Goal: Transaction & Acquisition: Purchase product/service

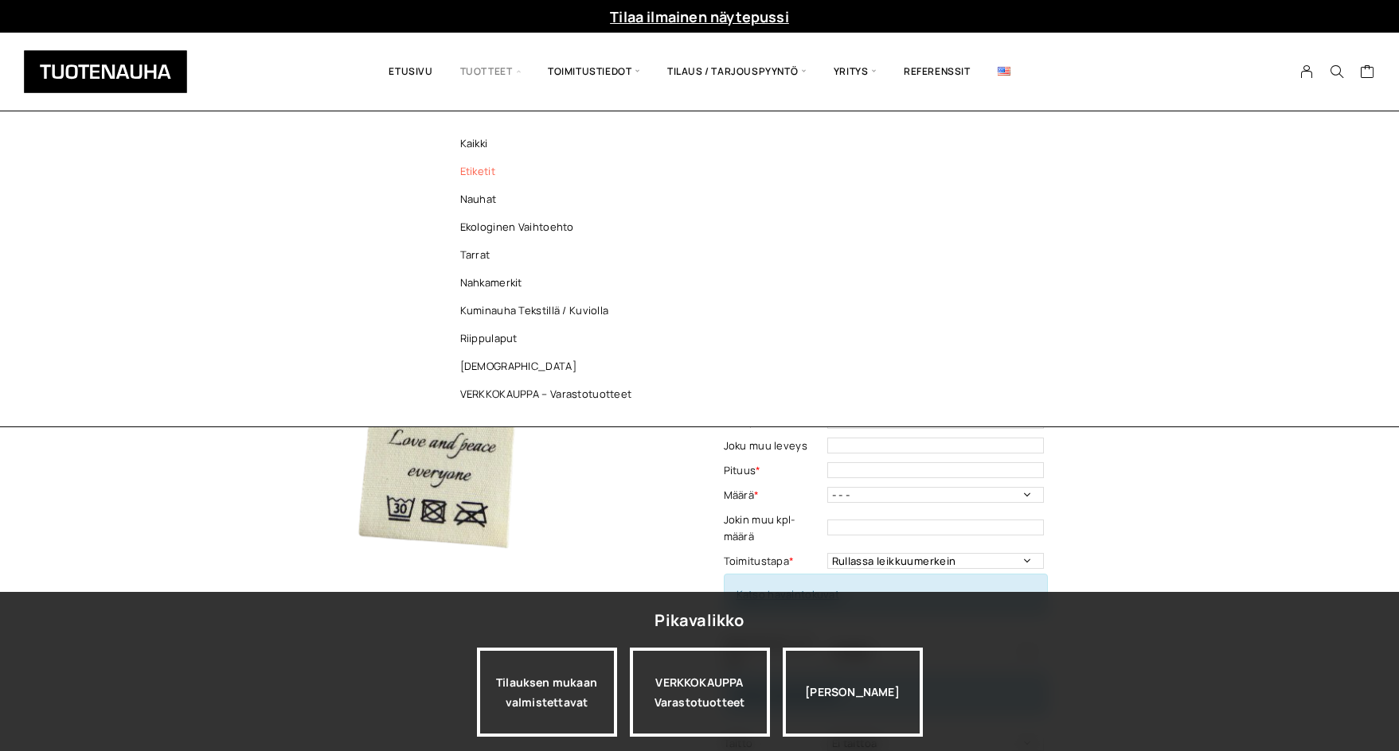
drag, startPoint x: 484, startPoint y: 171, endPoint x: 496, endPoint y: 178, distance: 13.9
click at [484, 171] on link "Etiketit" at bounding box center [550, 172] width 231 height 28
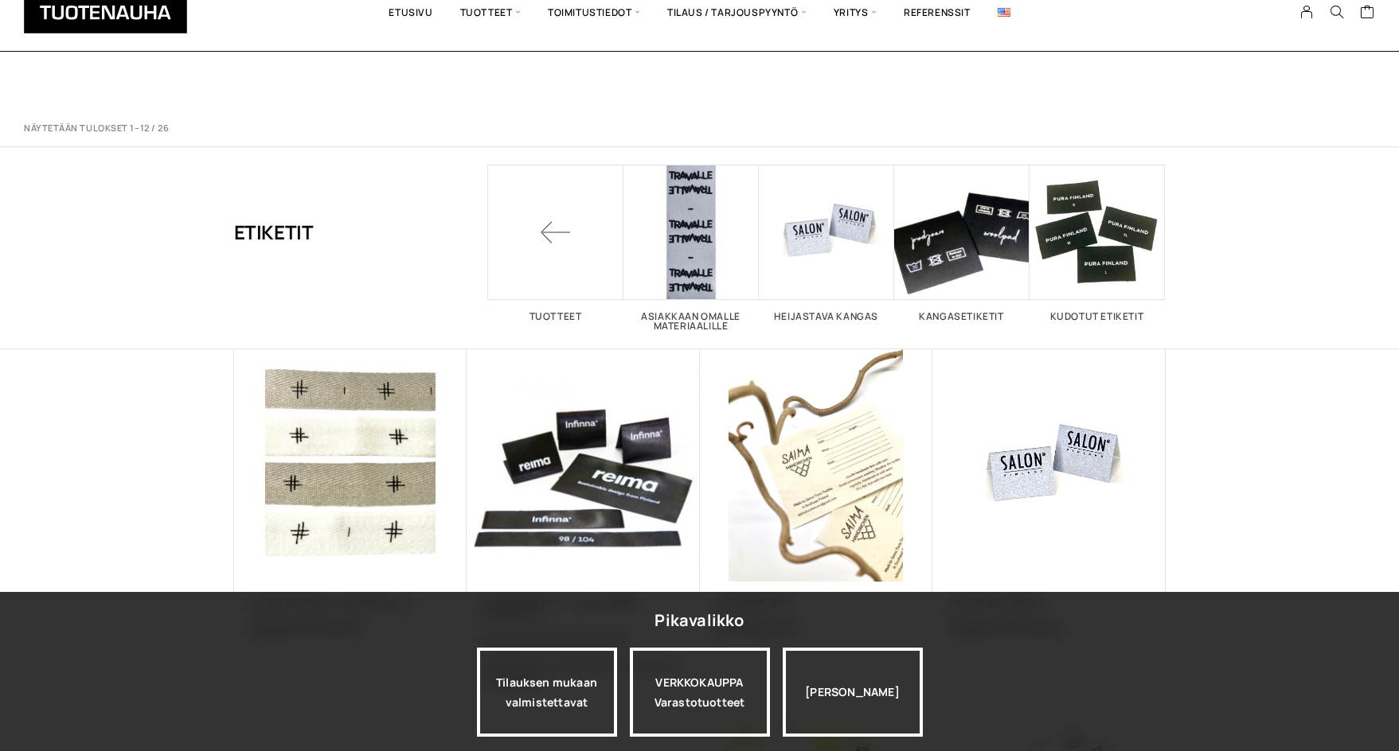
scroll to position [955, 0]
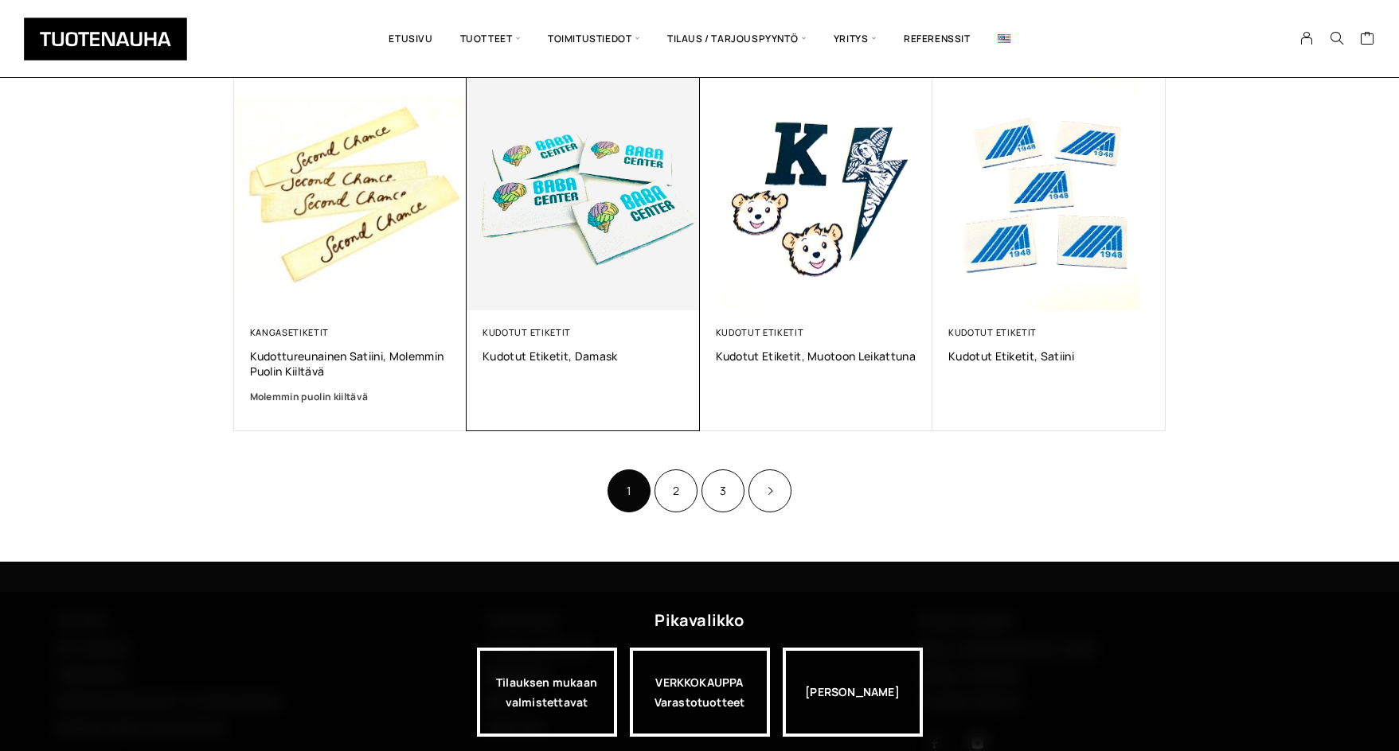
click at [601, 279] on img at bounding box center [583, 194] width 244 height 244
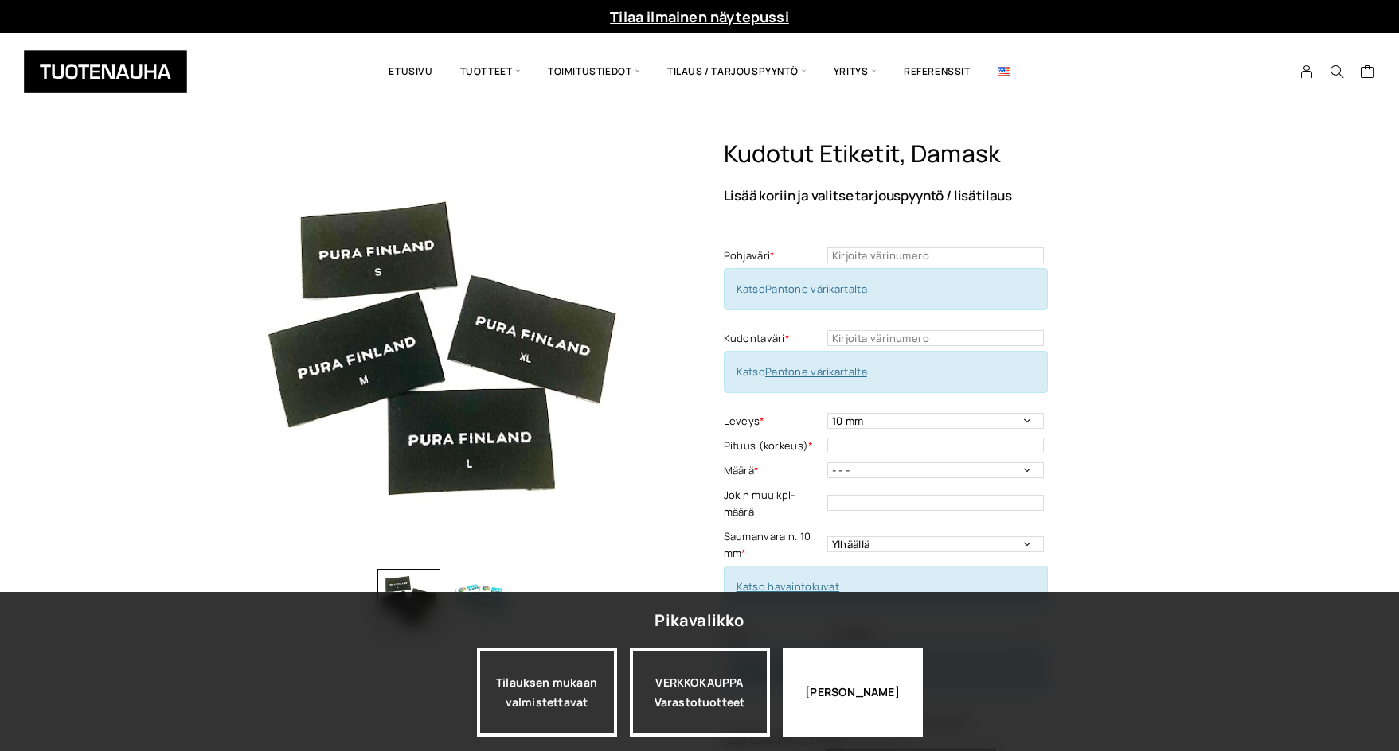
drag, startPoint x: 893, startPoint y: 705, endPoint x: 903, endPoint y: 703, distance: 9.8
click at [893, 705] on div "[PERSON_NAME]" at bounding box center [852, 692] width 140 height 89
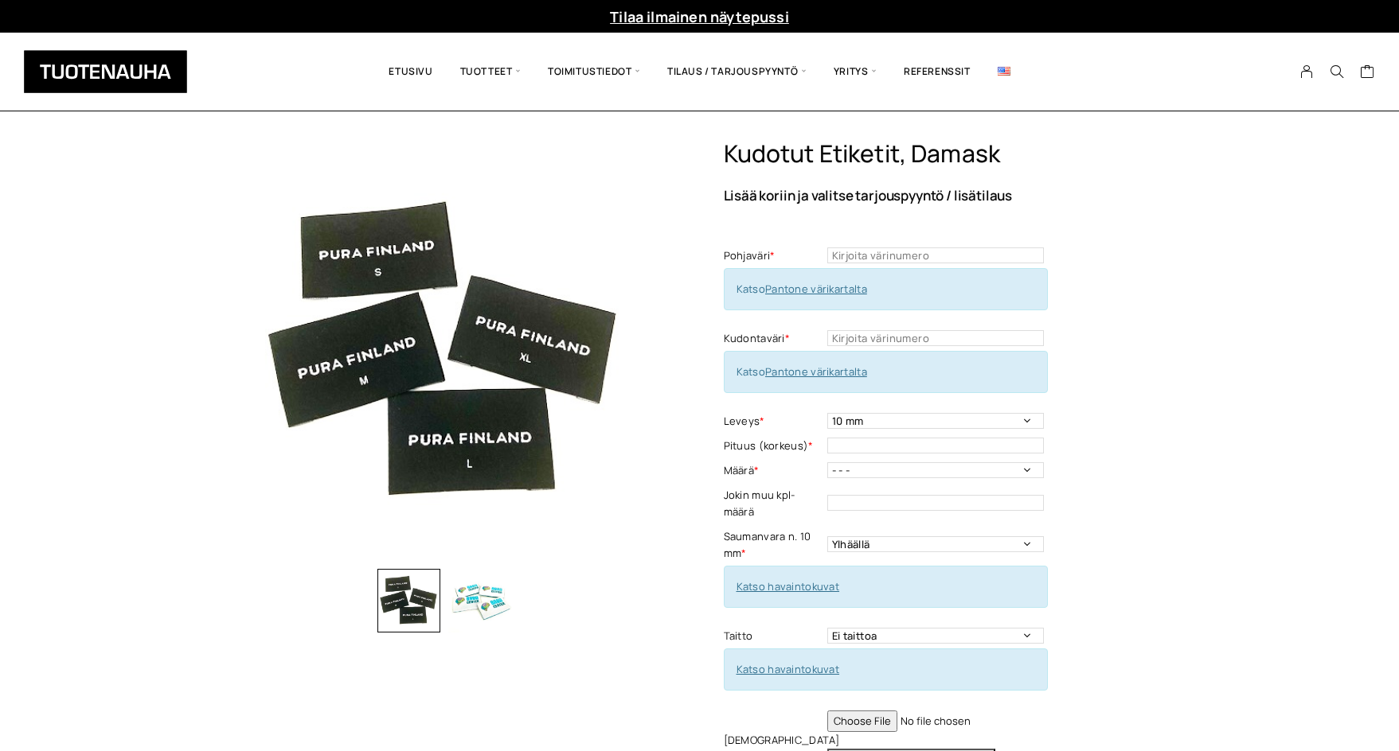
click at [1163, 456] on div "Kudotut etiketit, Damask Lisää koriin ja valitse tarjouspyyntö / lisätilaus Poh…" at bounding box center [945, 538] width 442 height 798
